Goal: Navigation & Orientation: Find specific page/section

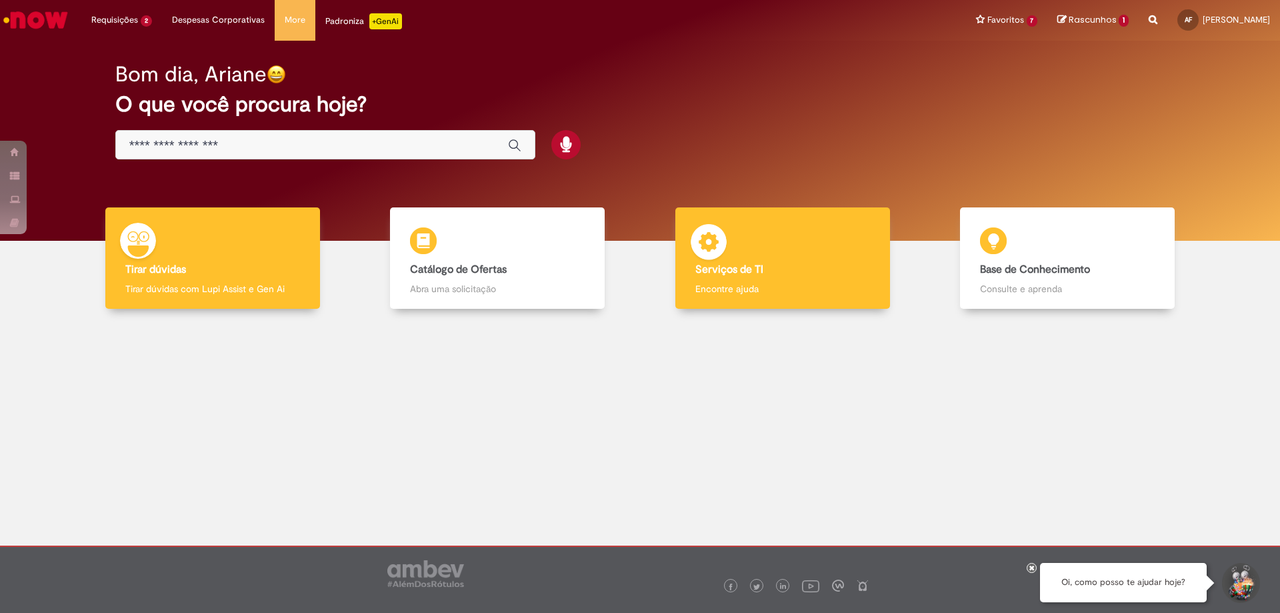
click at [775, 244] on div "Serviços de TI Serviços de TI Encontre ajuda" at bounding box center [783, 258] width 215 height 102
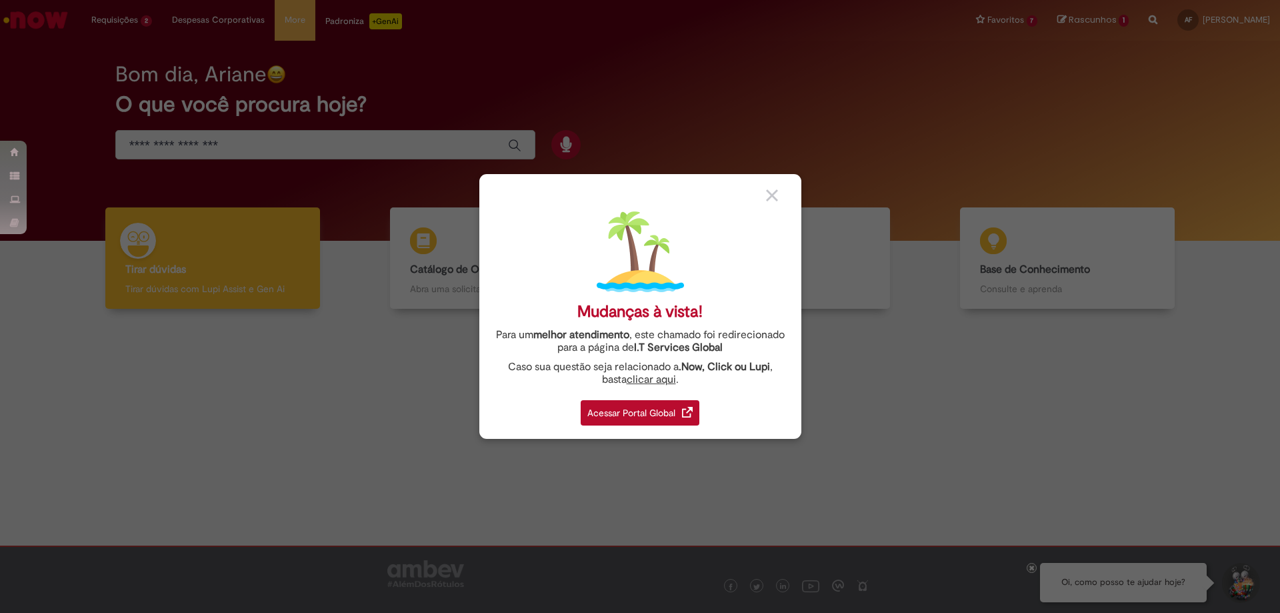
click at [657, 414] on div "Acessar Portal Global" at bounding box center [640, 412] width 119 height 25
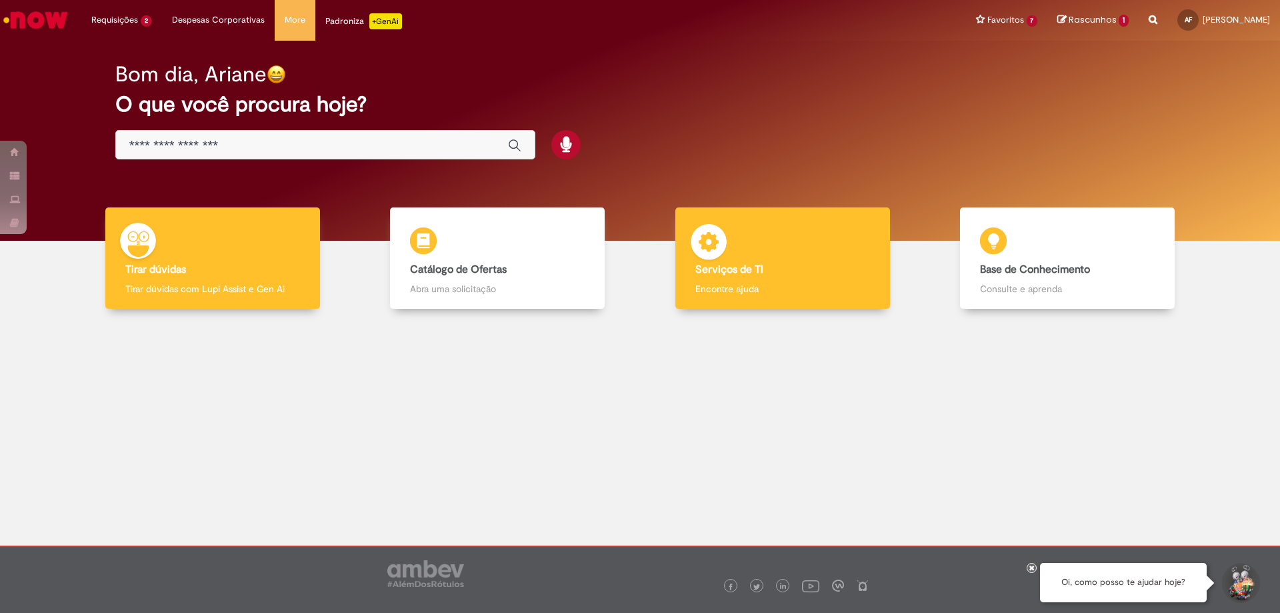
click at [768, 271] on h4 "Serviços de TI" at bounding box center [783, 270] width 175 height 12
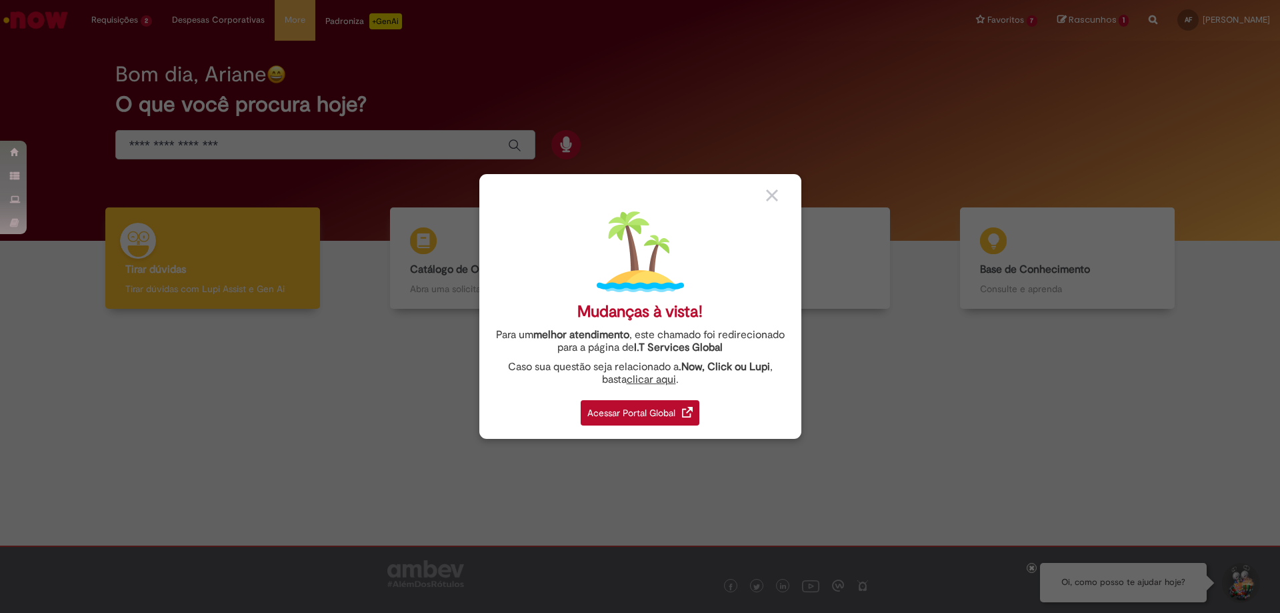
click at [644, 407] on div "Acessar Portal Global" at bounding box center [640, 412] width 119 height 25
